Goal: Information Seeking & Learning: Learn about a topic

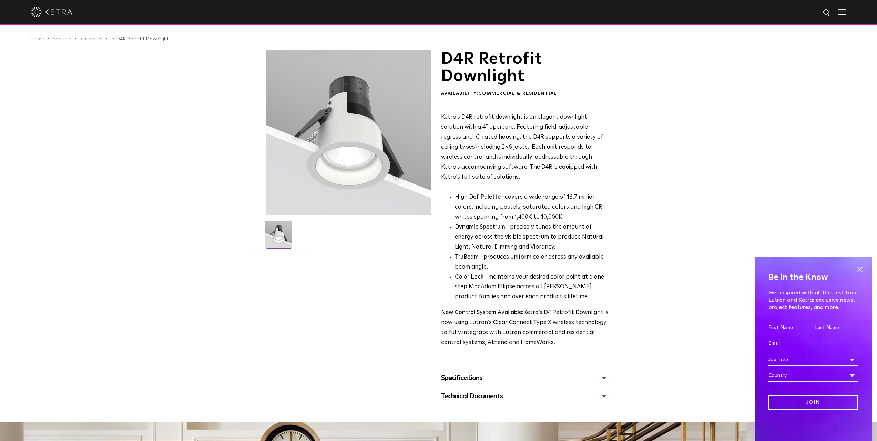
click at [619, 188] on div "D4R Retrofit Downlight Availability: Commercial & Residential Ketra’s D4R retro…" at bounding box center [438, 227] width 877 height 354
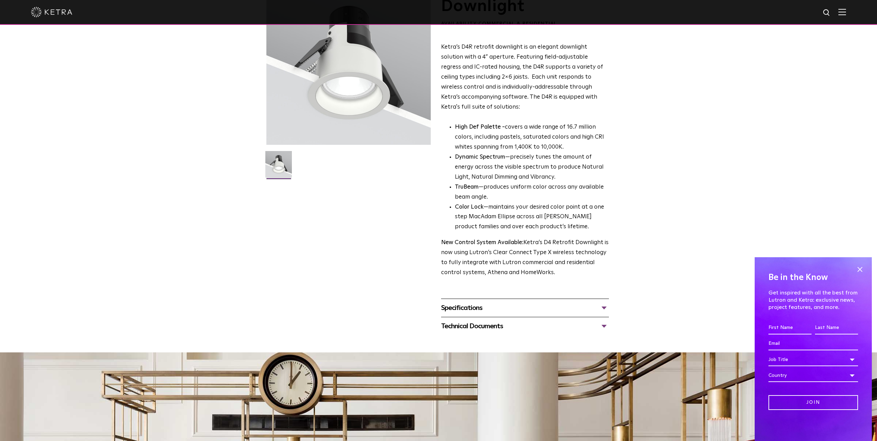
scroll to position [138, 0]
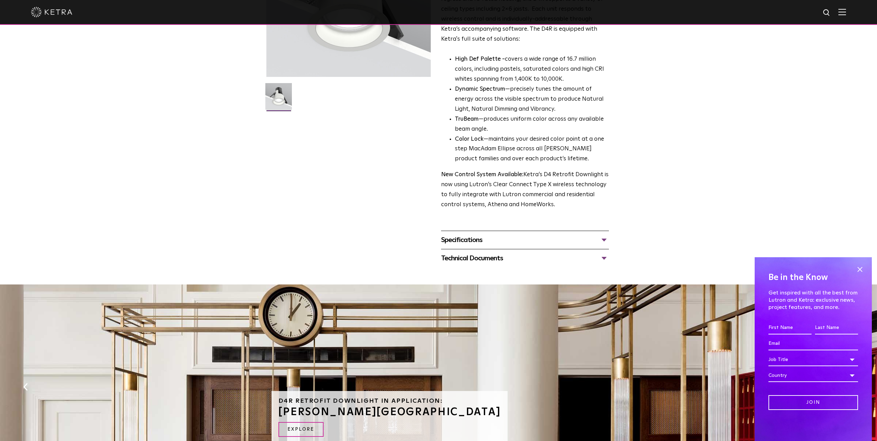
click at [479, 236] on div "Specifications" at bounding box center [525, 239] width 168 height 11
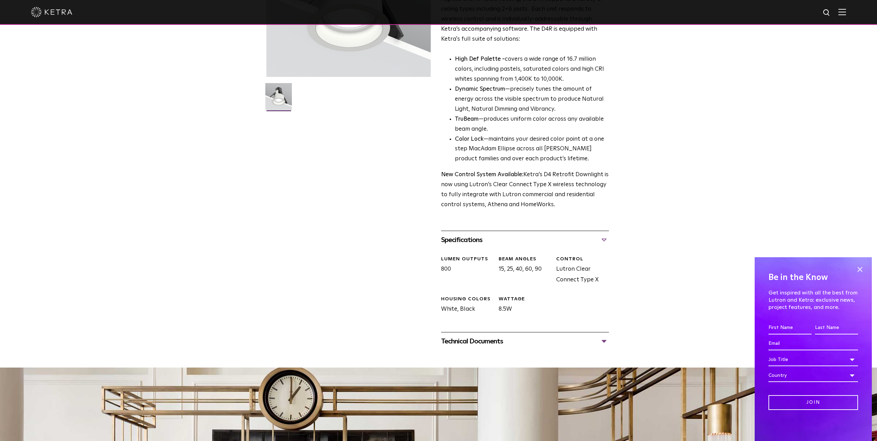
click at [519, 241] on div "Specifications" at bounding box center [525, 239] width 168 height 11
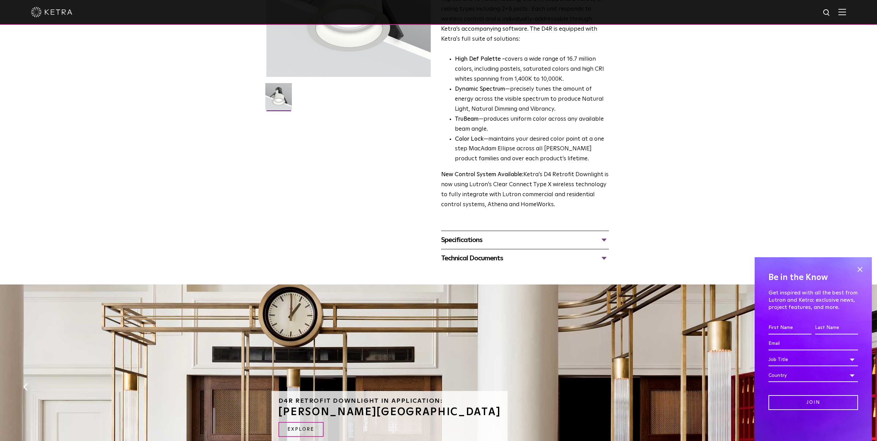
click at [519, 241] on div "Specifications" at bounding box center [525, 239] width 168 height 11
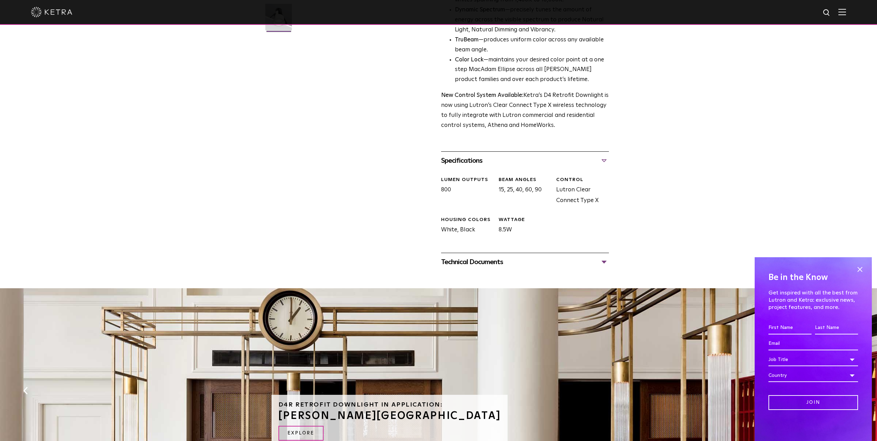
scroll to position [241, 0]
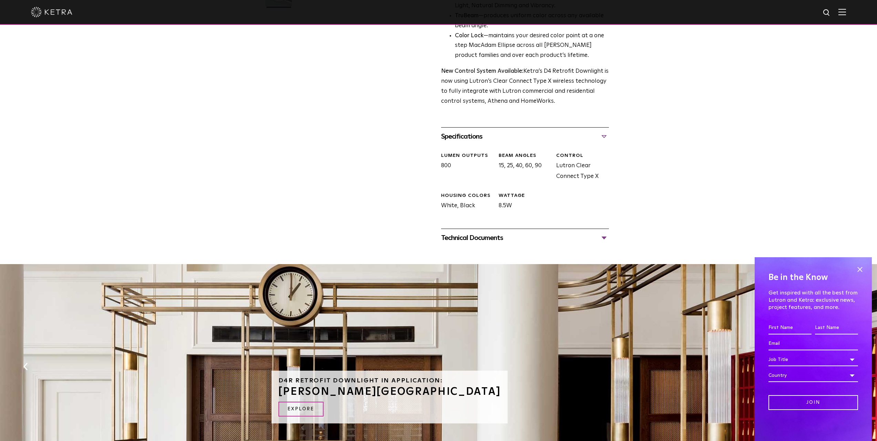
click at [482, 239] on div "Technical Documents" at bounding box center [525, 237] width 168 height 11
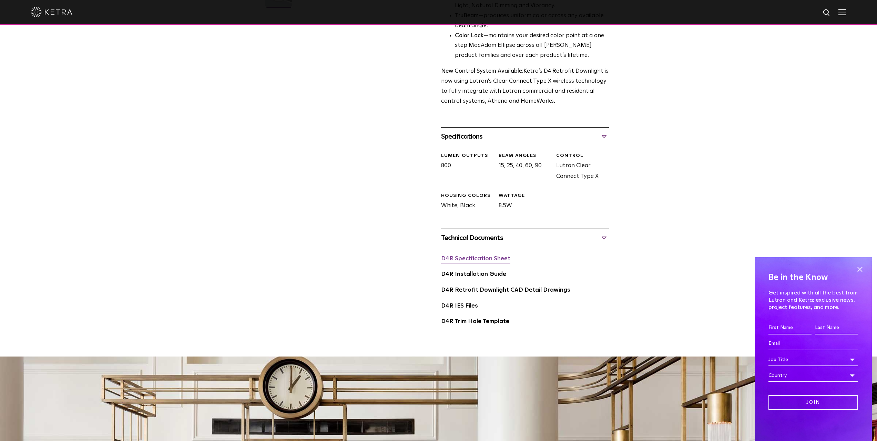
click at [485, 261] on link "D4R Specification Sheet" at bounding box center [475, 259] width 69 height 6
click at [637, 128] on div "D4R Retrofit Downlight Availability: Commercial & Residential Ketra’s D4R retro…" at bounding box center [438, 74] width 877 height 530
click at [487, 323] on link "D4R Trim Hole Template" at bounding box center [475, 321] width 68 height 6
click at [461, 274] on link "D4R Installation Guide" at bounding box center [473, 274] width 65 height 6
click at [586, 177] on div "CONTROL Lutron Clear Connect Type X" at bounding box center [580, 167] width 58 height 30
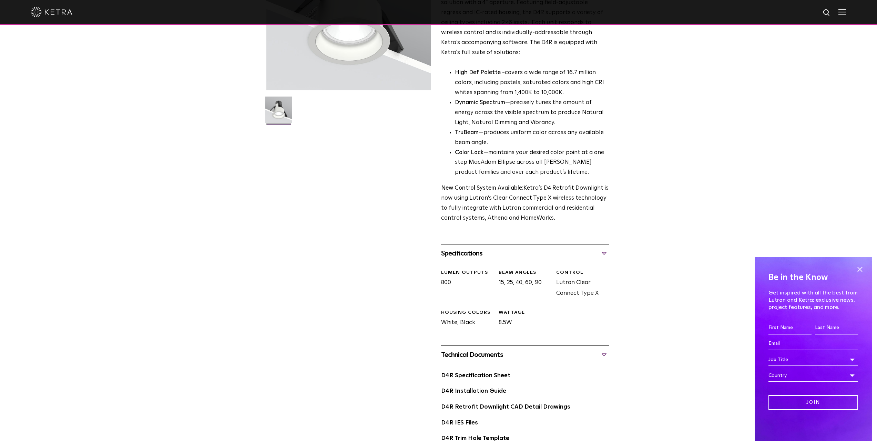
scroll to position [0, 0]
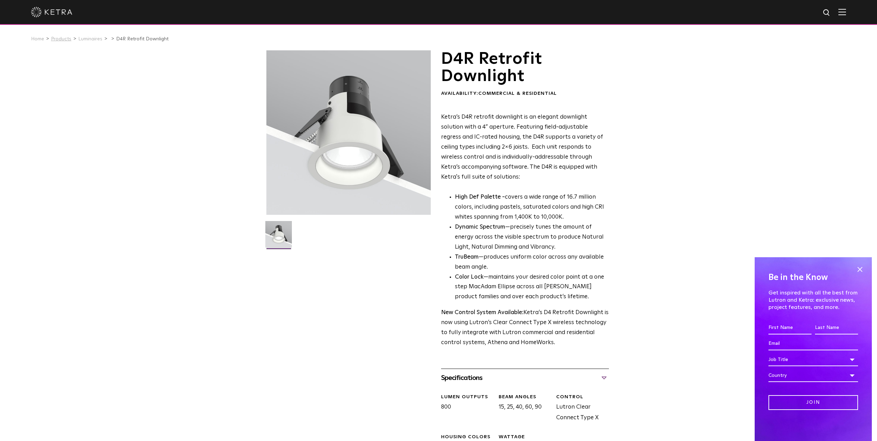
click at [61, 38] on link "Products" at bounding box center [61, 39] width 20 height 5
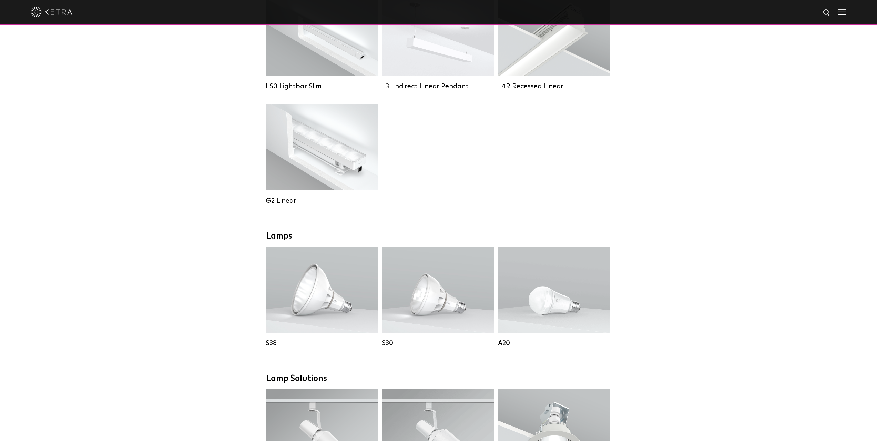
scroll to position [310, 0]
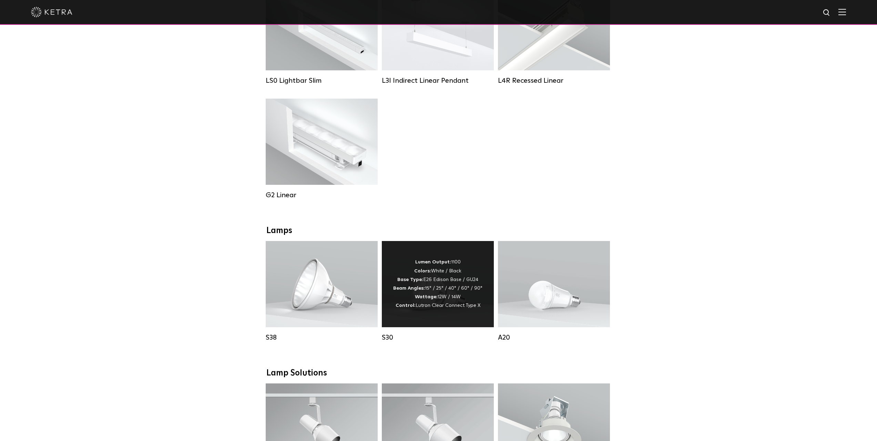
click at [441, 285] on div "Lumen Output: 1100 Colors: White / Black Base Type: E26 Edison Base / GU24 Beam…" at bounding box center [437, 284] width 89 height 52
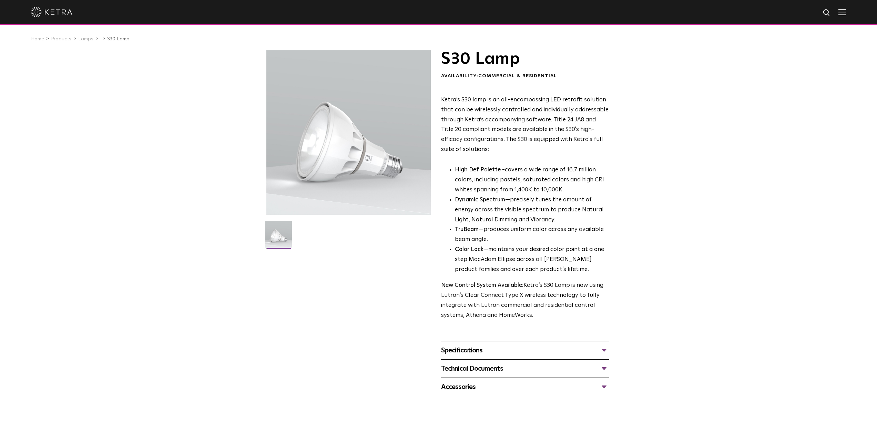
click at [474, 350] on div "Specifications" at bounding box center [525, 349] width 168 height 11
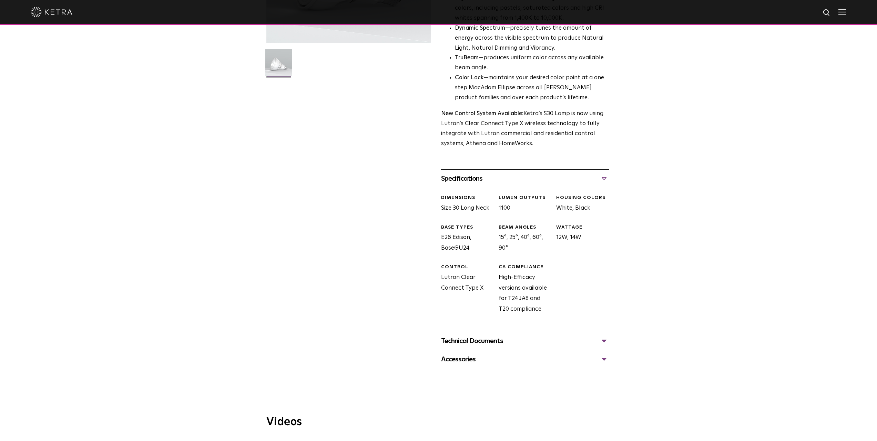
scroll to position [172, 0]
click at [477, 338] on div "Technical Documents" at bounding box center [525, 339] width 168 height 11
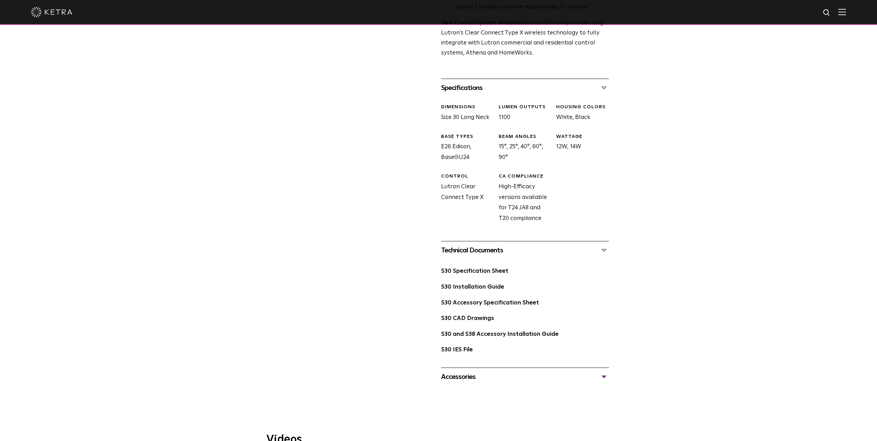
scroll to position [276, 0]
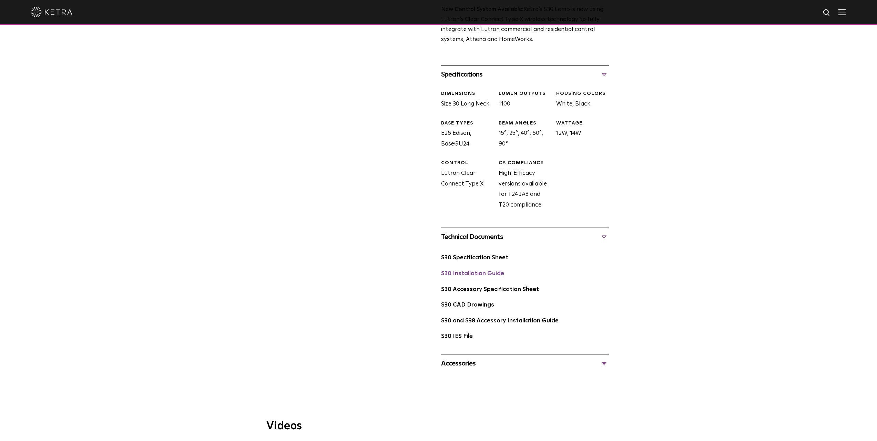
click at [458, 276] on link "S30 Installation Guide" at bounding box center [472, 273] width 63 height 6
